Goal: Find specific page/section: Find specific page/section

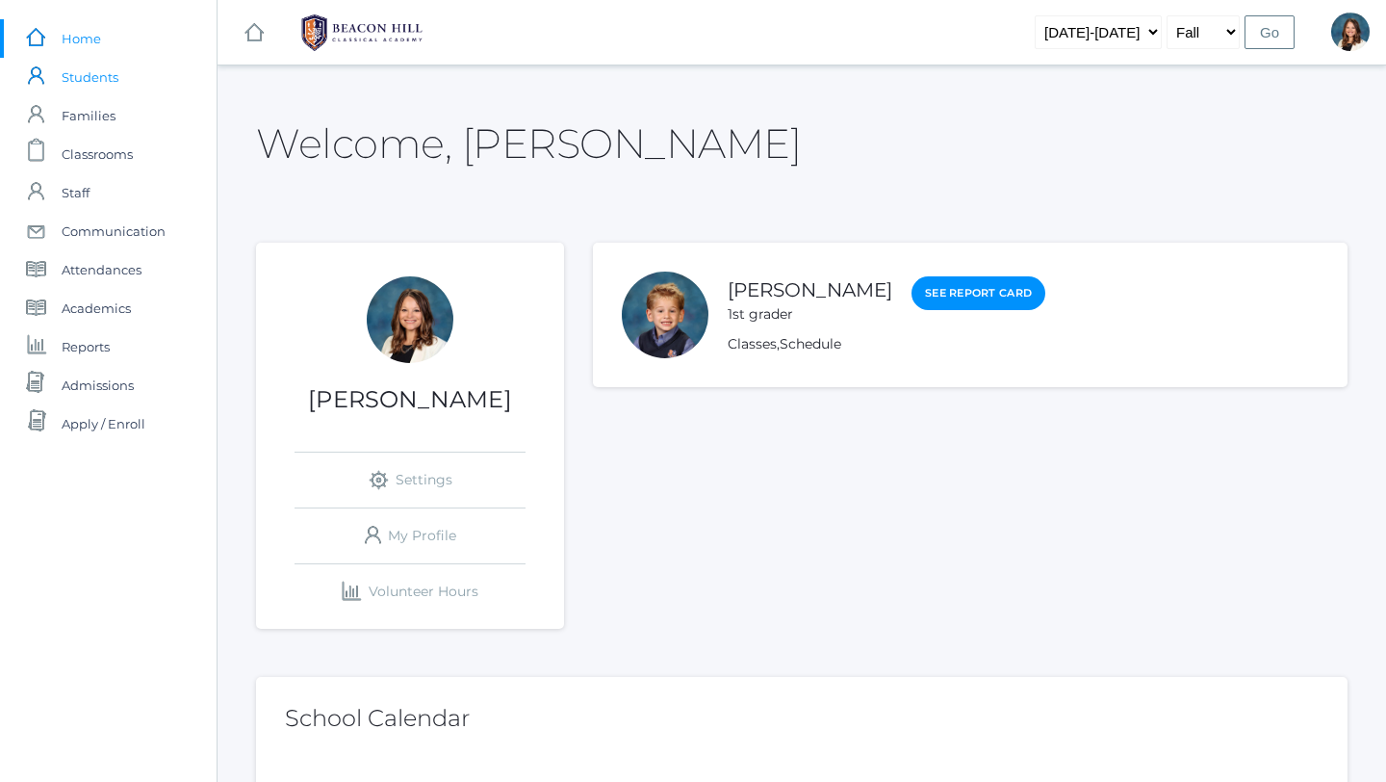
click at [104, 72] on span "Students" at bounding box center [90, 77] width 57 height 39
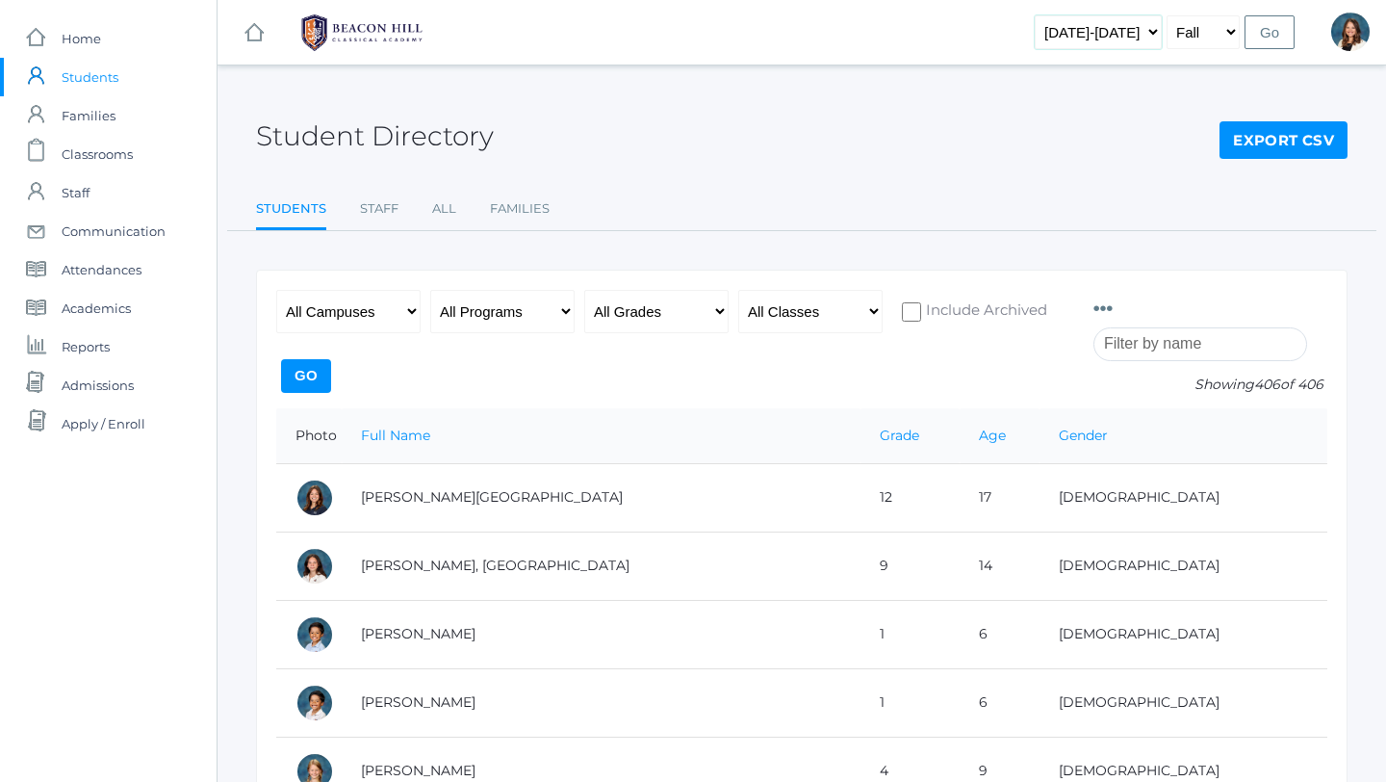
click at [1113, 31] on select "2019-2020 2020-2021 2021-2022 2022-2023 2023-2024 2024-2025 2025-2026" at bounding box center [1098, 32] width 127 height 34
click at [1054, 15] on select "2019-2020 2020-2021 2021-2022 2022-2023 2023-2024 2024-2025 2025-2026" at bounding box center [1098, 32] width 127 height 34
click at [1113, 27] on select "2019-2020 2020-2021 2021-2022 2022-2023 2023-2024 2024-2025 2025-2026" at bounding box center [1098, 32] width 127 height 34
select select "[DATE]-[DATE]"
click at [1054, 15] on select "2019-2020 2020-2021 2021-2022 2022-2023 2023-2024 2024-2025 2025-2026" at bounding box center [1098, 32] width 127 height 34
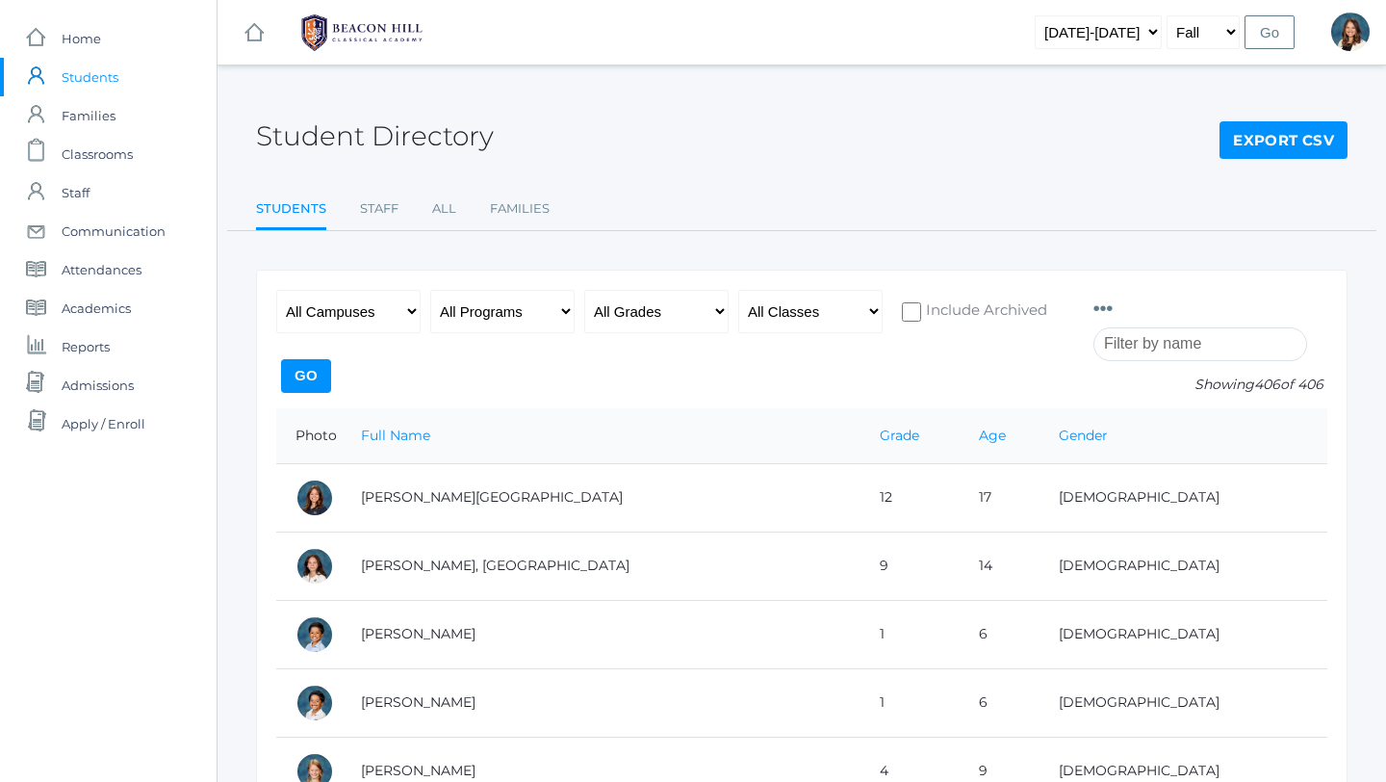
click at [1113, 28] on input "Go" at bounding box center [1270, 32] width 50 height 34
